Goal: Task Accomplishment & Management: Manage account settings

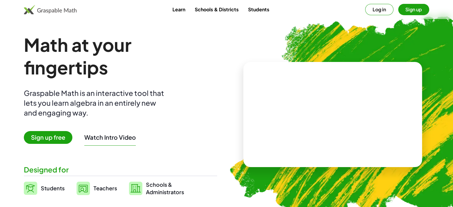
click at [381, 14] on button "Log in" at bounding box center [379, 9] width 28 height 11
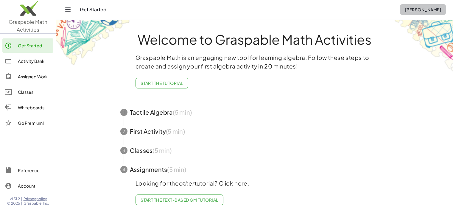
click at [412, 10] on span "[PERSON_NAME]" at bounding box center [423, 9] width 36 height 5
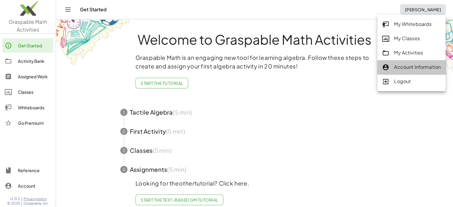
click at [404, 67] on div "Account Information" at bounding box center [411, 67] width 59 height 8
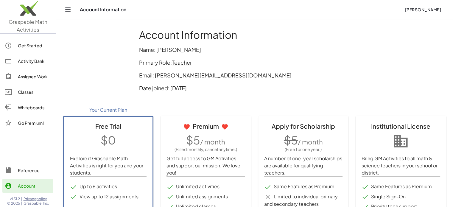
click at [29, 188] on div "Account" at bounding box center [34, 185] width 33 height 7
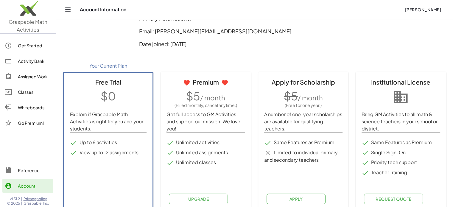
scroll to position [51, 0]
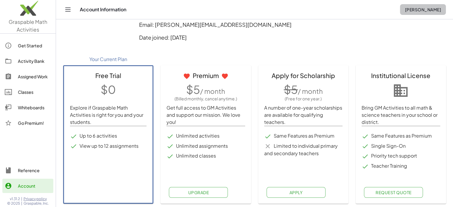
click at [408, 5] on button "[PERSON_NAME]" at bounding box center [423, 9] width 46 height 11
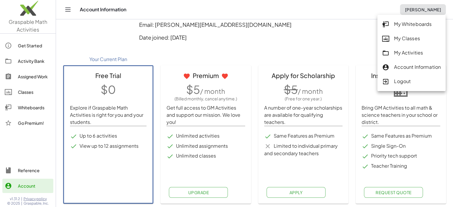
click at [329, 38] on p "Date joined: [DATE]" at bounding box center [254, 37] width 231 height 8
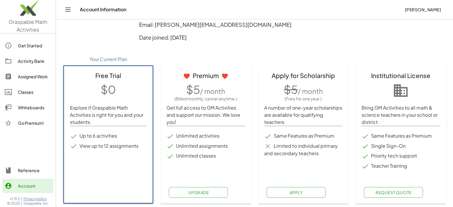
click at [27, 169] on div "Reference" at bounding box center [34, 170] width 33 height 7
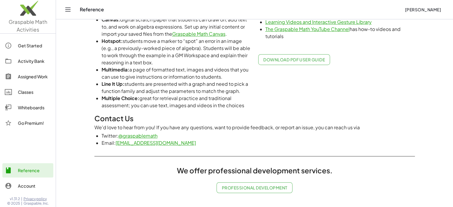
scroll to position [361, 0]
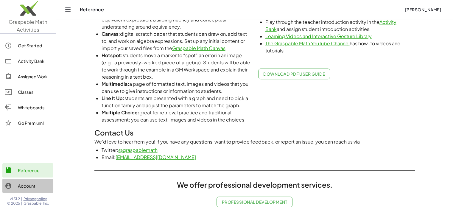
click at [37, 189] on div "Account" at bounding box center [34, 185] width 33 height 7
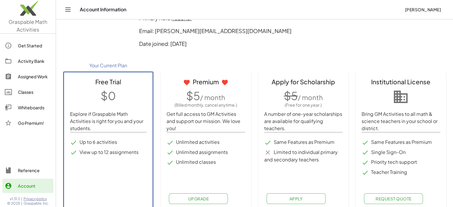
scroll to position [51, 0]
